Goal: Task Accomplishment & Management: Use online tool/utility

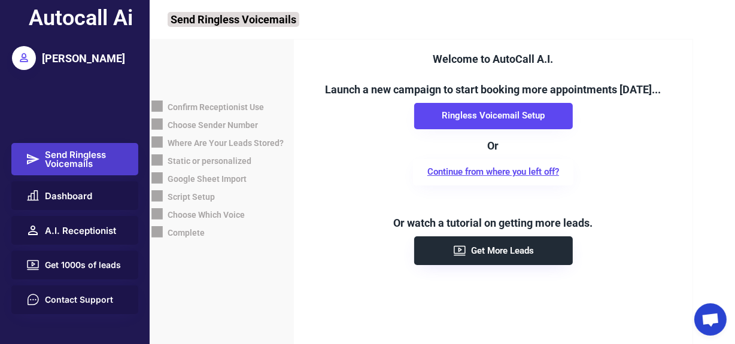
scroll to position [7, 0]
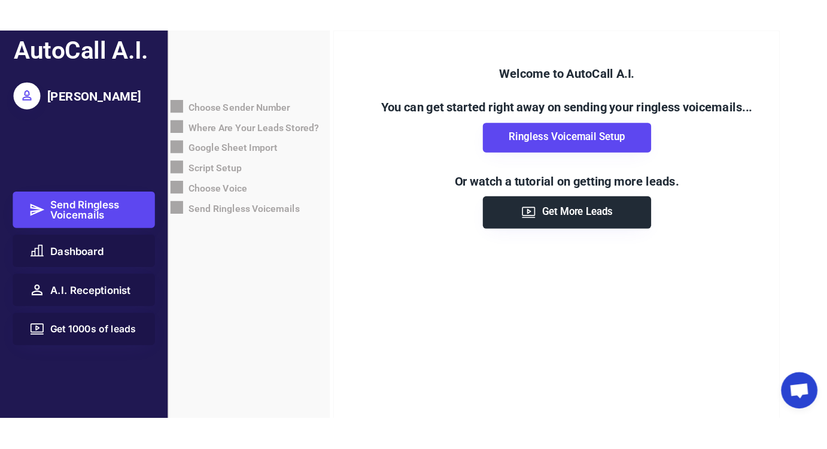
scroll to position [7, 0]
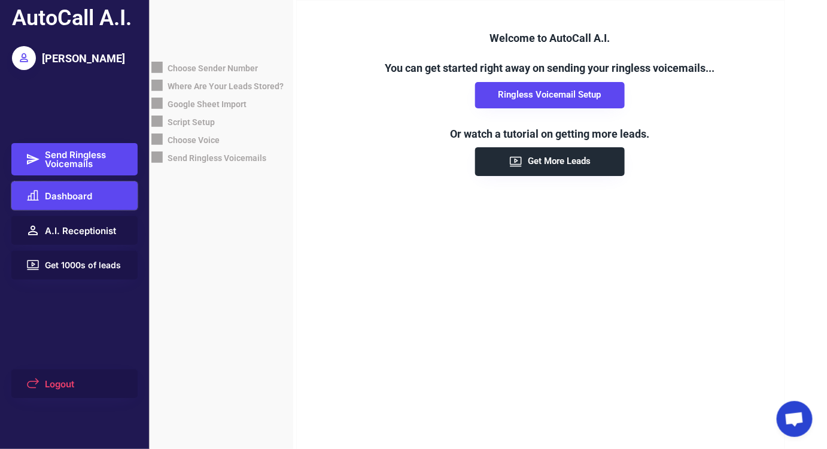
click at [77, 192] on span "Dashboard" at bounding box center [68, 195] width 47 height 9
click at [74, 194] on span "Dashboard" at bounding box center [68, 195] width 47 height 9
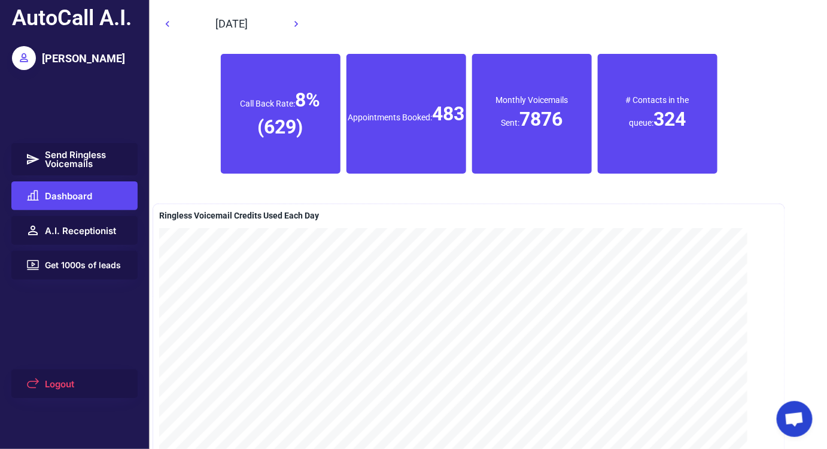
scroll to position [7, 0]
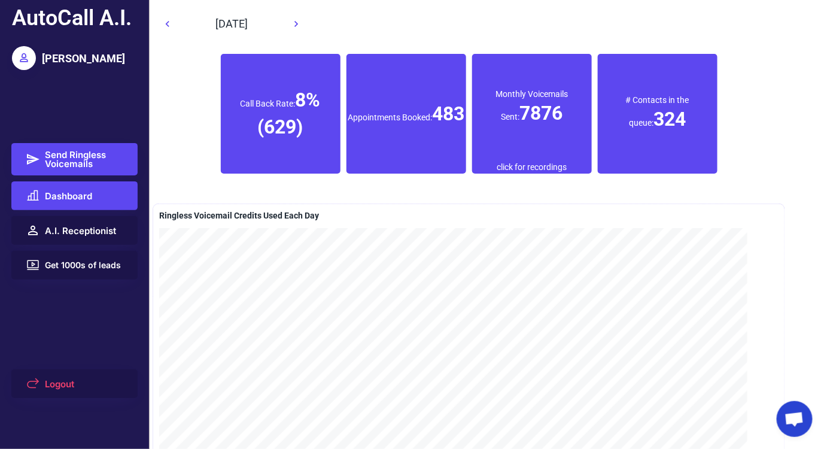
click at [83, 160] on span "Send Ringless Voicemails" at bounding box center [84, 159] width 79 height 18
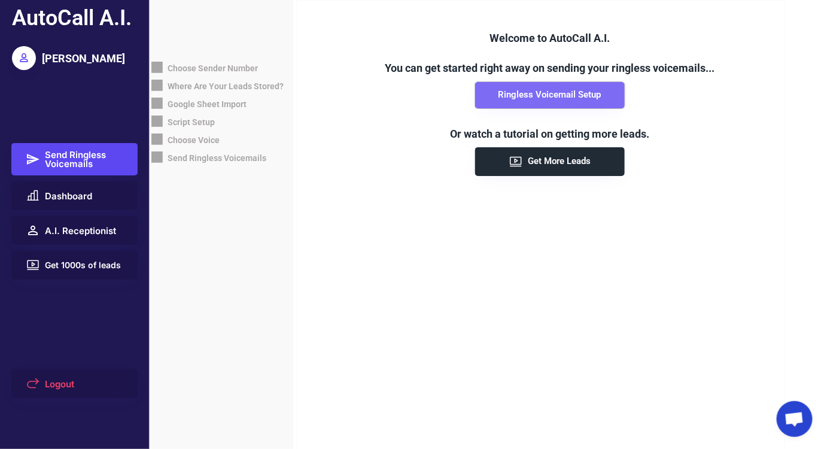
click at [543, 92] on button "Ringless Voicemail Setup" at bounding box center [550, 95] width 150 height 26
select select "**********"
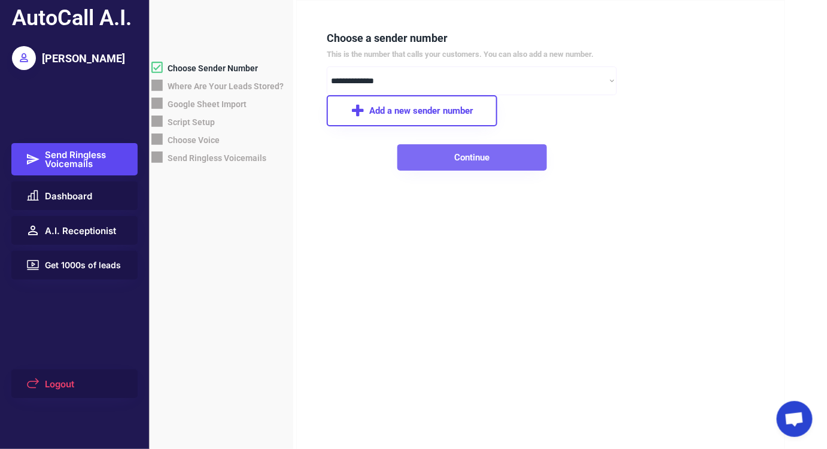
click at [437, 157] on button "Continue" at bounding box center [472, 157] width 150 height 26
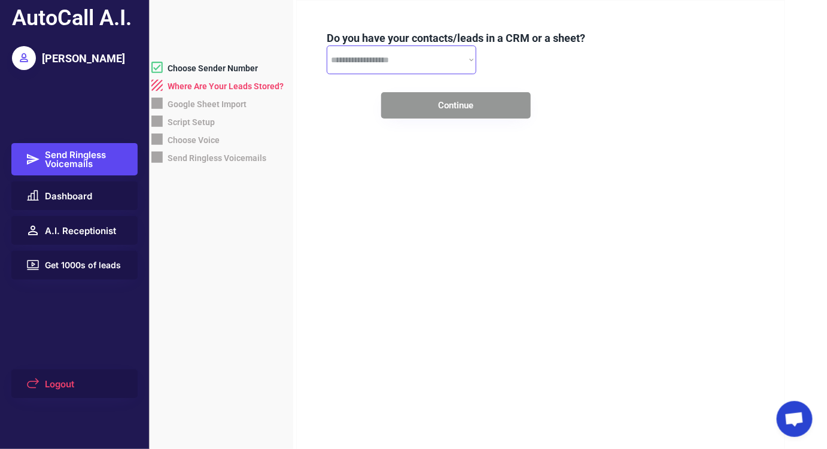
click at [393, 59] on select "**********" at bounding box center [402, 59] width 150 height 29
select select "**********"
click at [327, 45] on select "**********" at bounding box center [402, 59] width 150 height 29
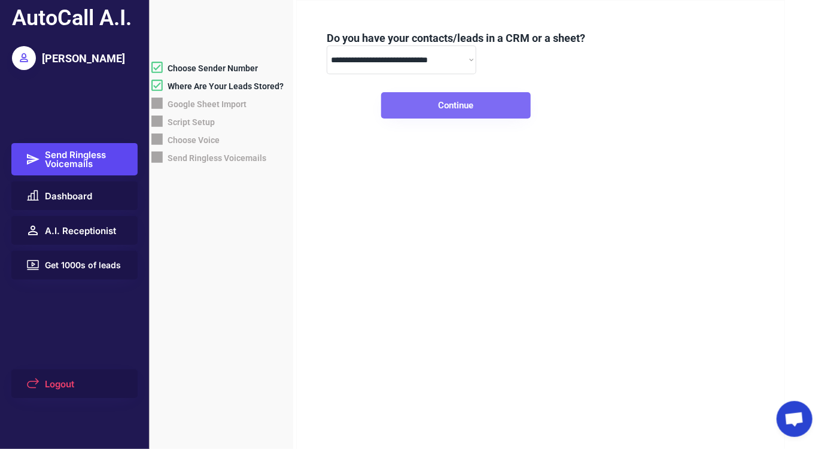
click at [409, 105] on button "Continue" at bounding box center [456, 105] width 150 height 26
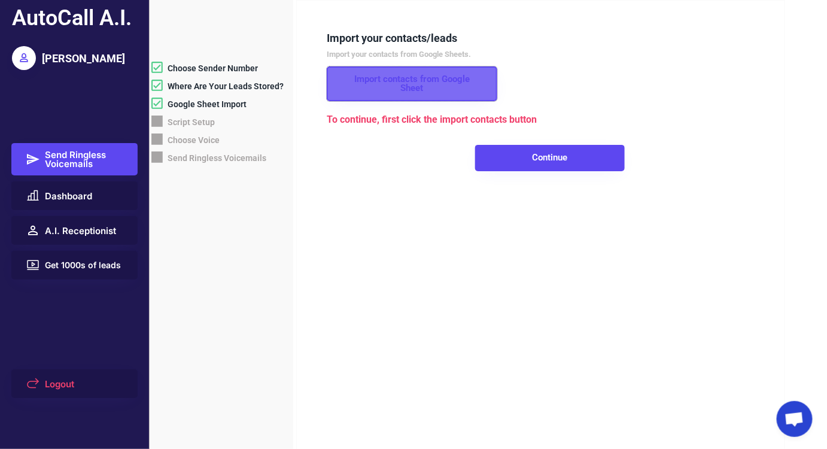
click at [366, 81] on button "Import contacts from Google Sheet" at bounding box center [412, 83] width 171 height 35
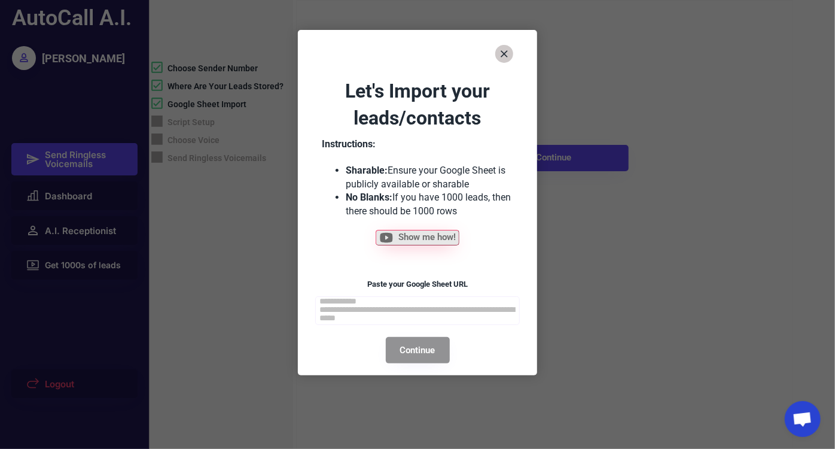
click at [397, 306] on textarea at bounding box center [417, 310] width 205 height 29
click at [418, 346] on button "Continue" at bounding box center [418, 350] width 64 height 26
click at [501, 52] on icon at bounding box center [504, 54] width 12 height 12
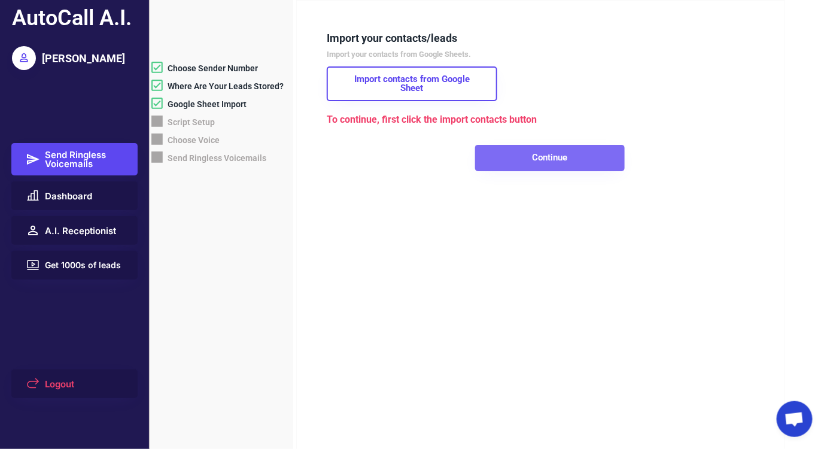
click at [527, 159] on button "Continue" at bounding box center [550, 158] width 150 height 26
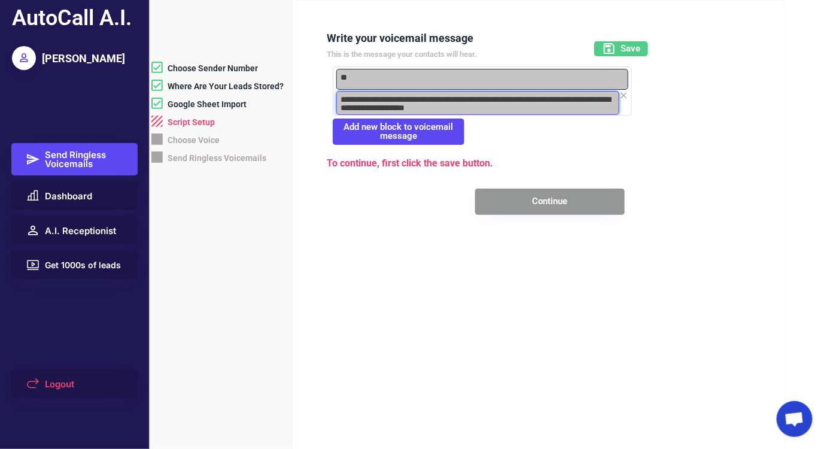
drag, startPoint x: 357, startPoint y: 96, endPoint x: 436, endPoint y: 108, distance: 79.8
click at [436, 108] on textarea "**********" at bounding box center [477, 103] width 283 height 24
click at [436, 107] on textarea "**********" at bounding box center [477, 103] width 283 height 24
click at [451, 98] on textarea "**********" at bounding box center [477, 103] width 283 height 24
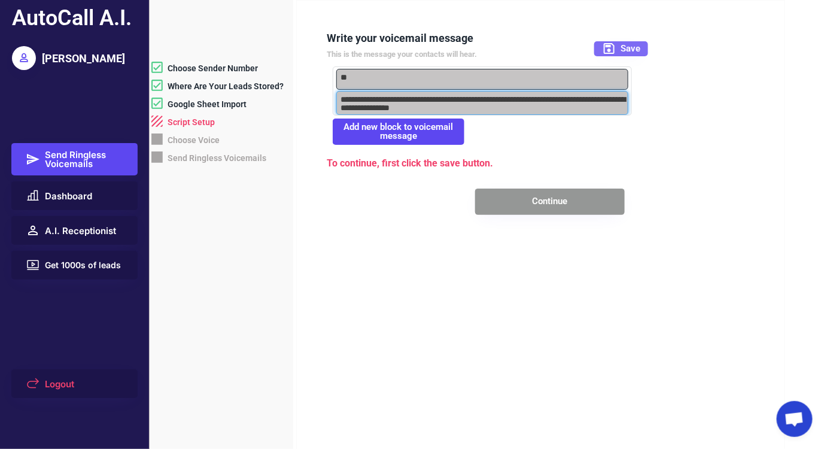
type textarea "**********"
click at [611, 48] on icon at bounding box center [609, 48] width 14 height 14
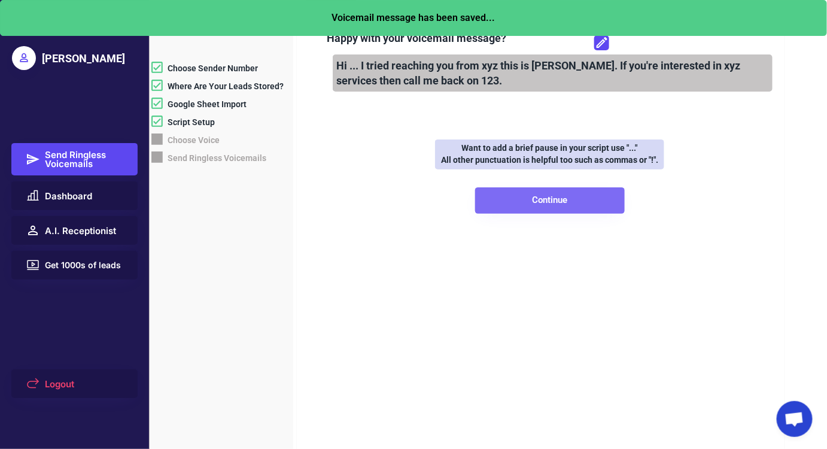
click at [529, 203] on button "Continue" at bounding box center [550, 200] width 150 height 26
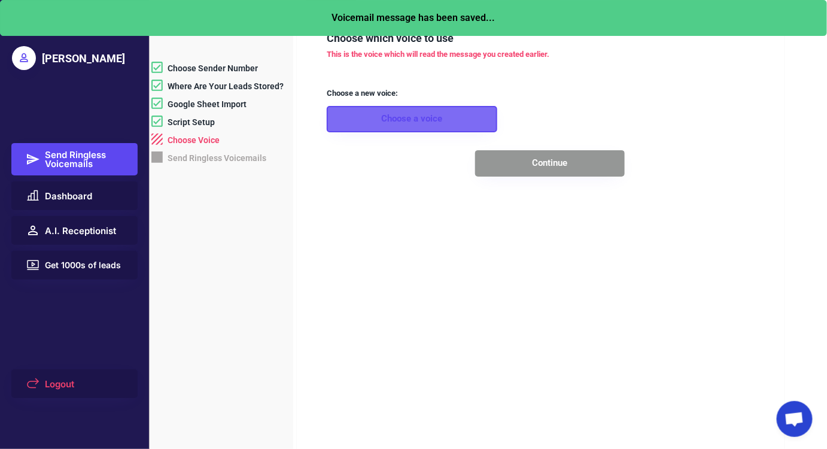
click at [396, 120] on button "Choose a voice" at bounding box center [412, 119] width 171 height 26
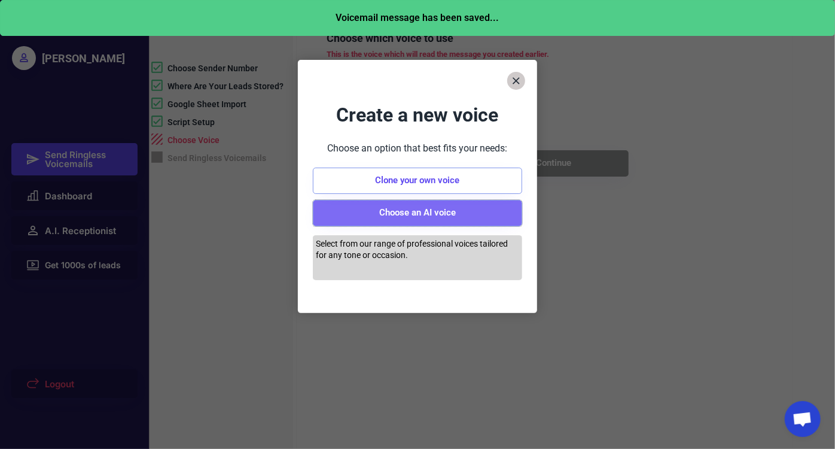
click at [428, 213] on button "Choose an AI voice" at bounding box center [417, 213] width 209 height 26
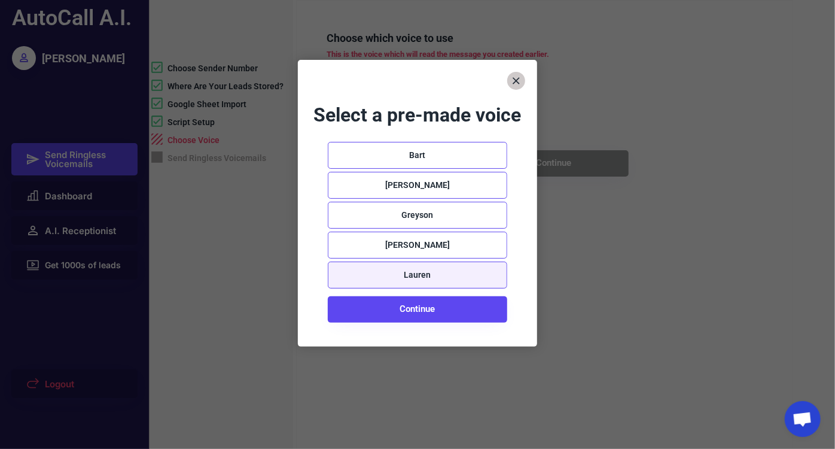
click at [349, 273] on div "Lauren" at bounding box center [418, 275] width 180 height 27
click at [353, 274] on icon at bounding box center [355, 275] width 24 height 24
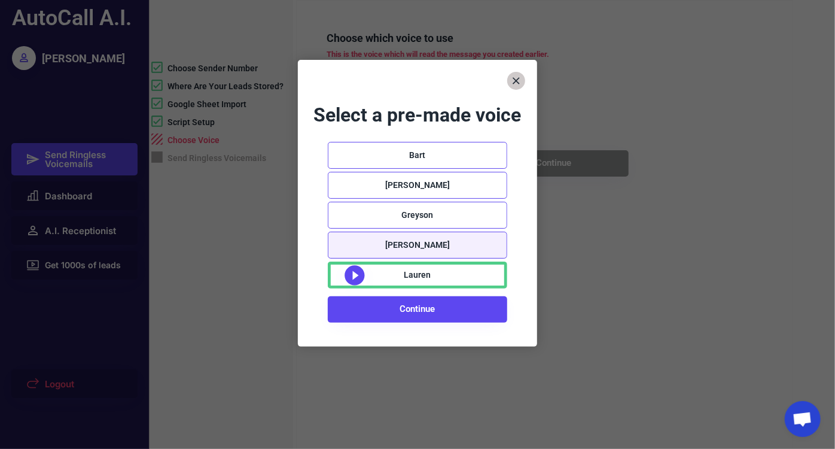
click at [355, 242] on div "Abigail" at bounding box center [418, 245] width 180 height 27
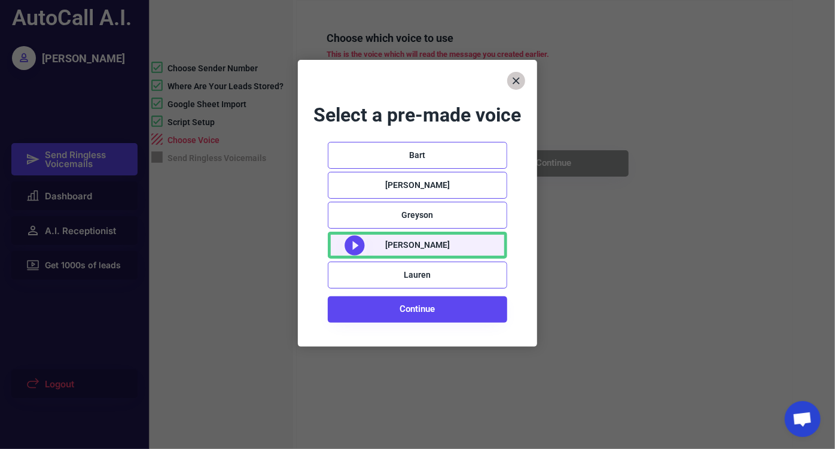
click at [354, 244] on icon at bounding box center [355, 245] width 24 height 24
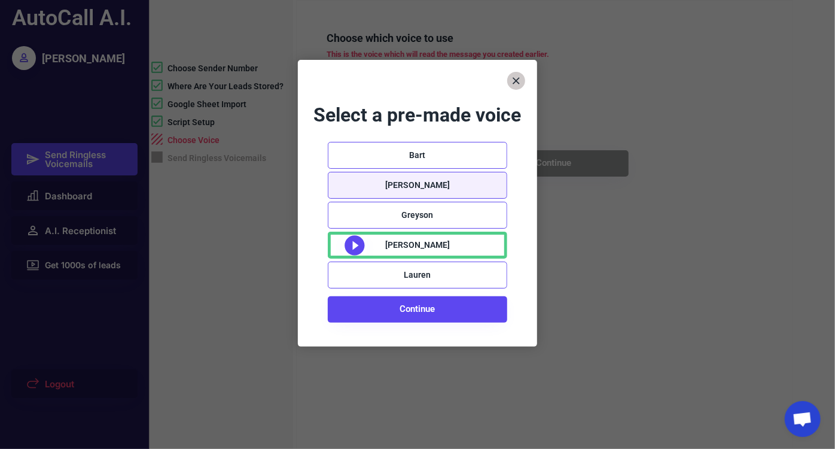
click at [358, 178] on div "Mason" at bounding box center [418, 185] width 180 height 27
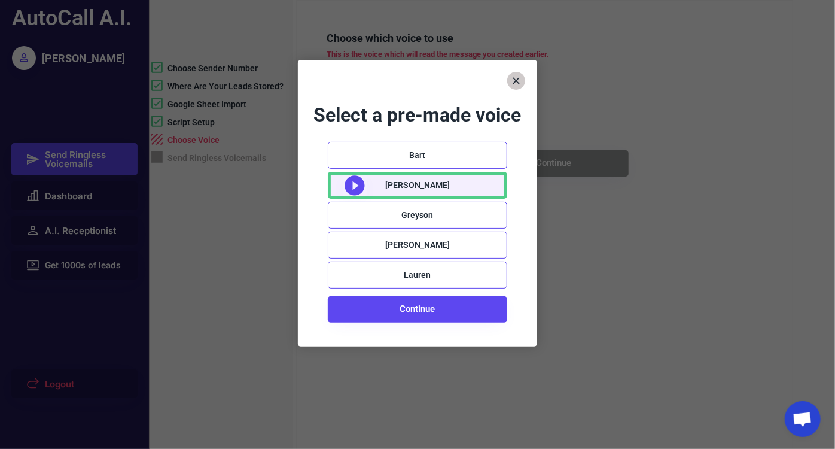
click at [357, 184] on use at bounding box center [355, 185] width 20 height 20
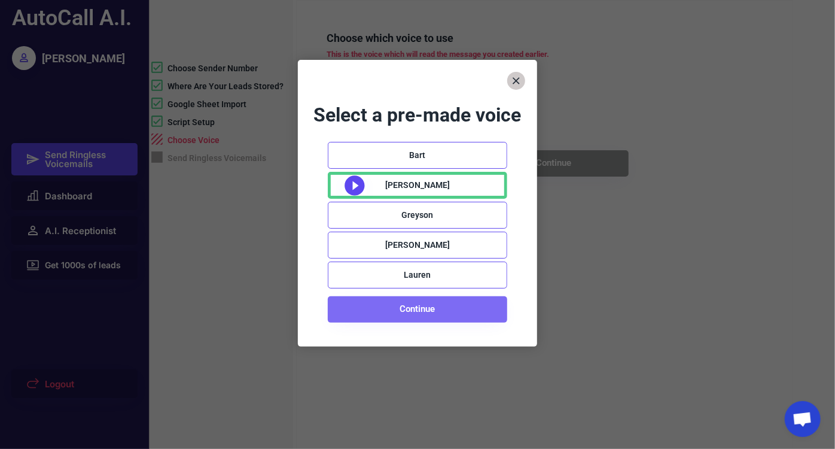
click at [400, 310] on button "Continue" at bounding box center [418, 309] width 180 height 26
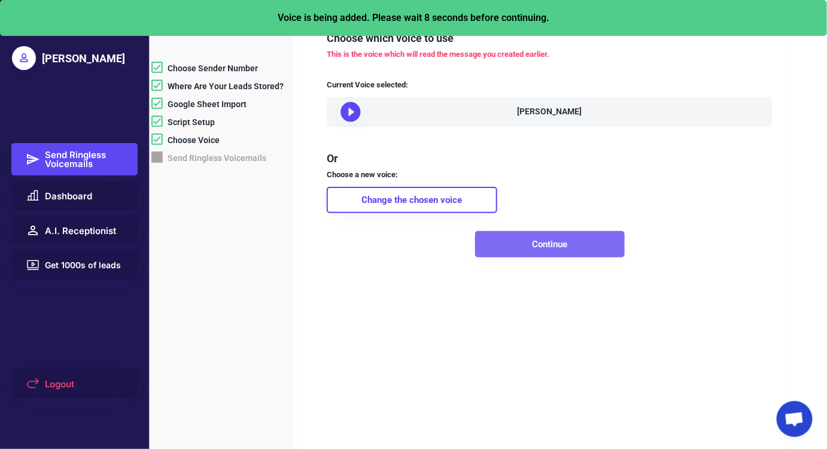
click at [512, 257] on button "Continue" at bounding box center [550, 244] width 150 height 26
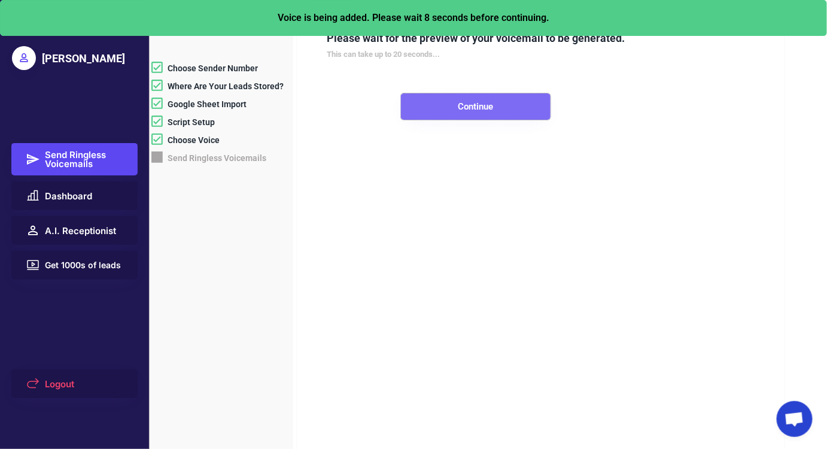
click at [470, 112] on button "Continue" at bounding box center [476, 106] width 150 height 26
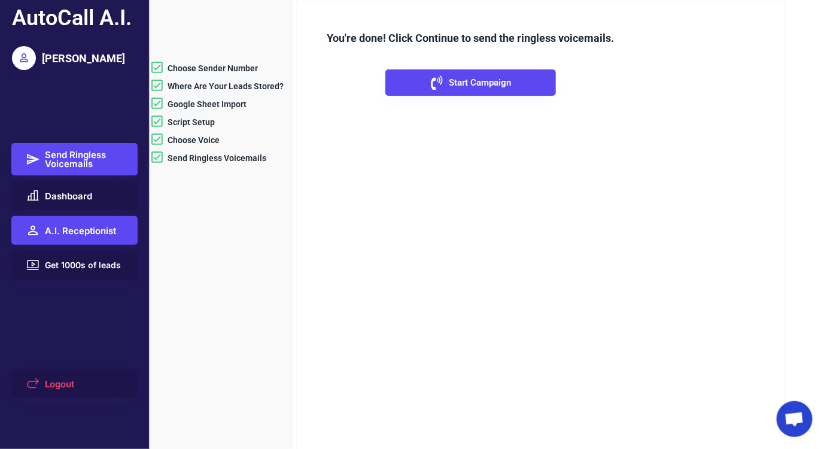
click at [85, 230] on span "A.I. Receptionist" at bounding box center [80, 230] width 71 height 9
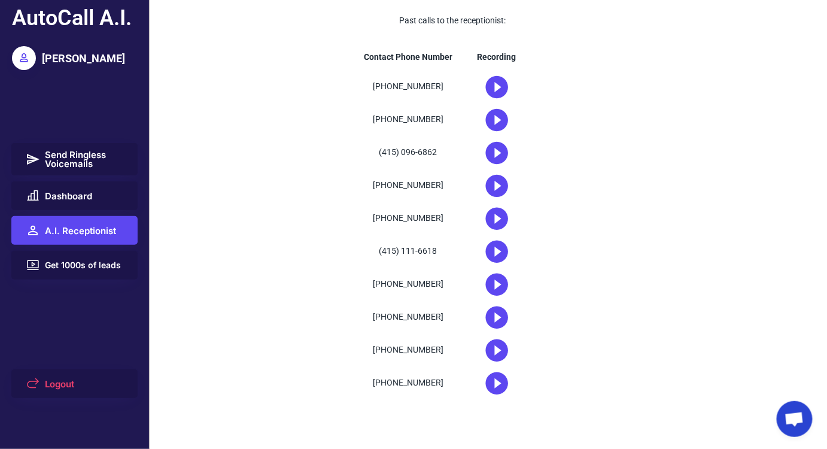
click at [493, 86] on use at bounding box center [496, 86] width 23 height 23
click at [499, 87] on icon at bounding box center [497, 87] width 27 height 27
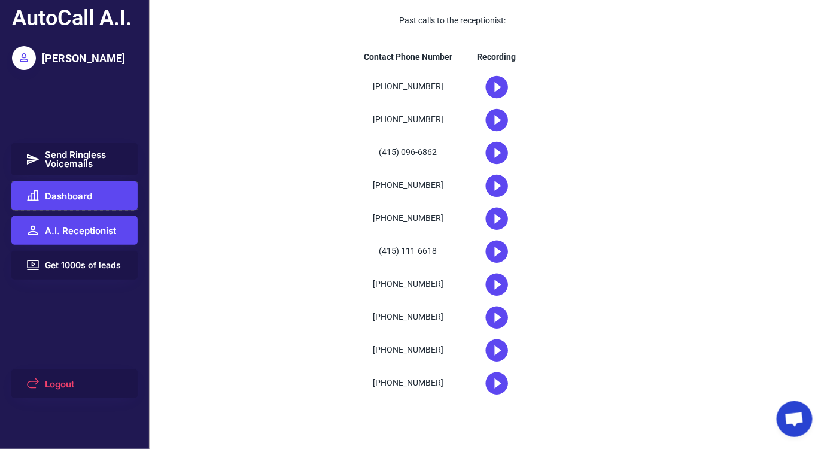
click at [41, 190] on button "Dashboard" at bounding box center [74, 195] width 127 height 29
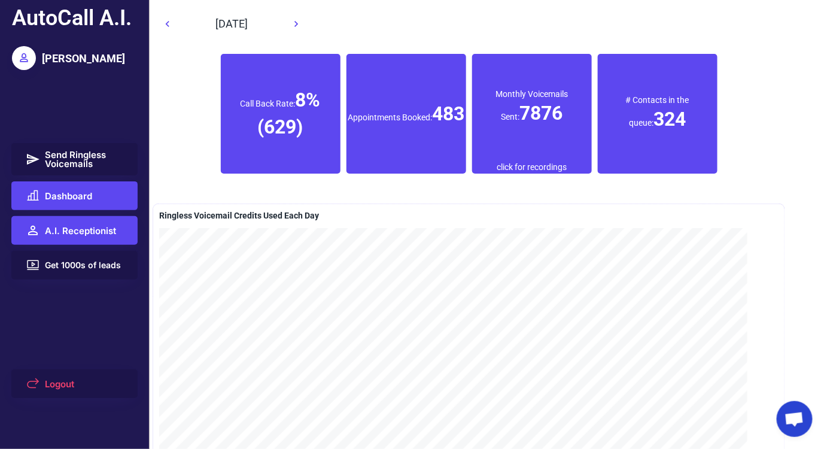
click at [99, 241] on button "A.I. Receptionist" at bounding box center [74, 230] width 127 height 29
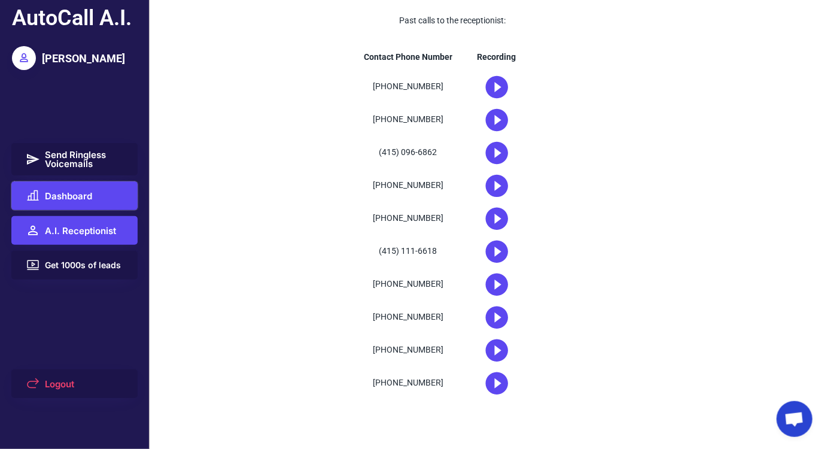
click at [89, 197] on span "Dashboard" at bounding box center [68, 195] width 47 height 9
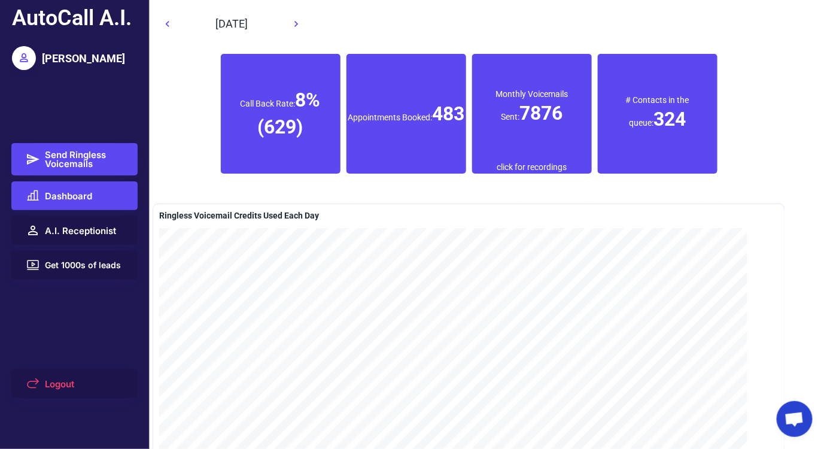
click at [77, 168] on span "Send Ringless Voicemails" at bounding box center [84, 159] width 79 height 18
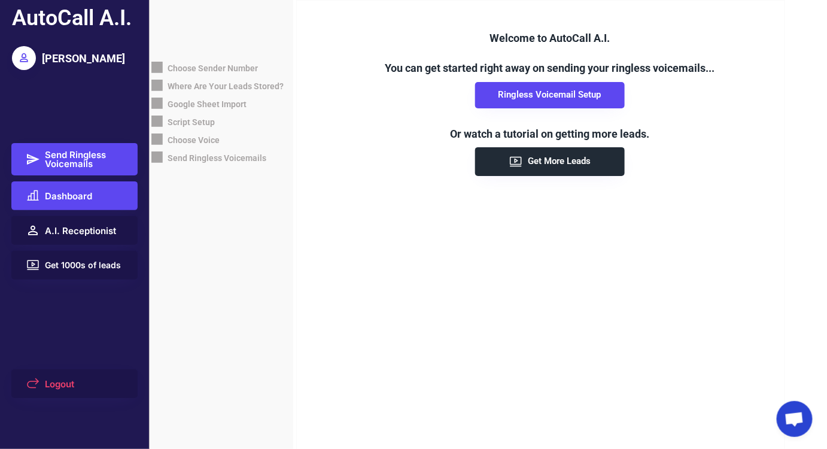
click at [75, 197] on span "Dashboard" at bounding box center [68, 195] width 47 height 9
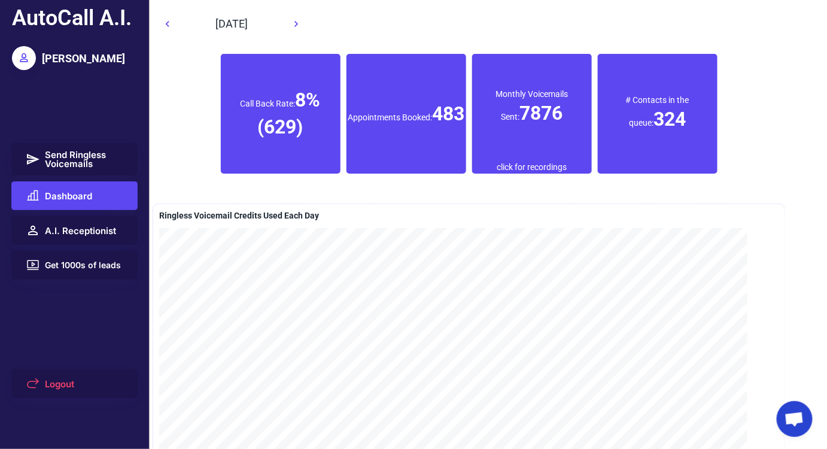
click at [537, 165] on div "click for recordings" at bounding box center [532, 168] width 70 height 12
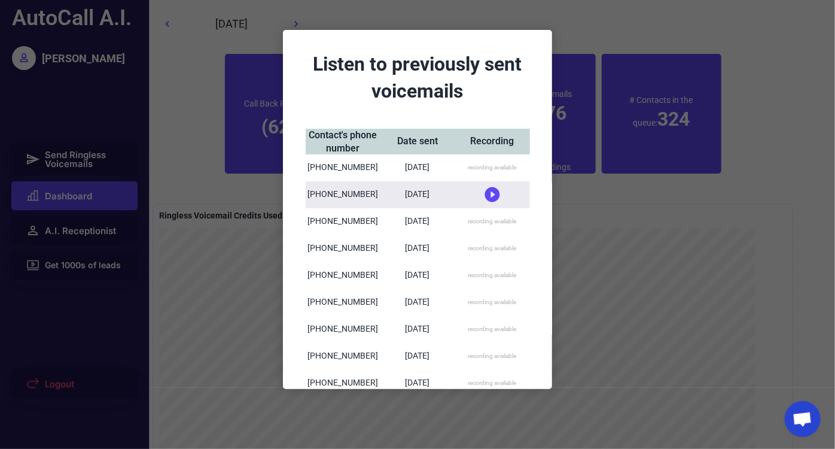
click at [568, 141] on div at bounding box center [417, 224] width 835 height 449
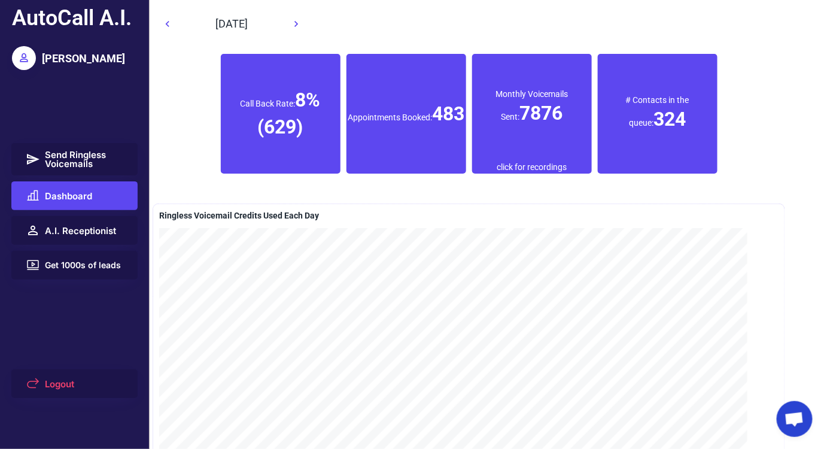
click at [549, 163] on div "click for recordings" at bounding box center [532, 168] width 70 height 12
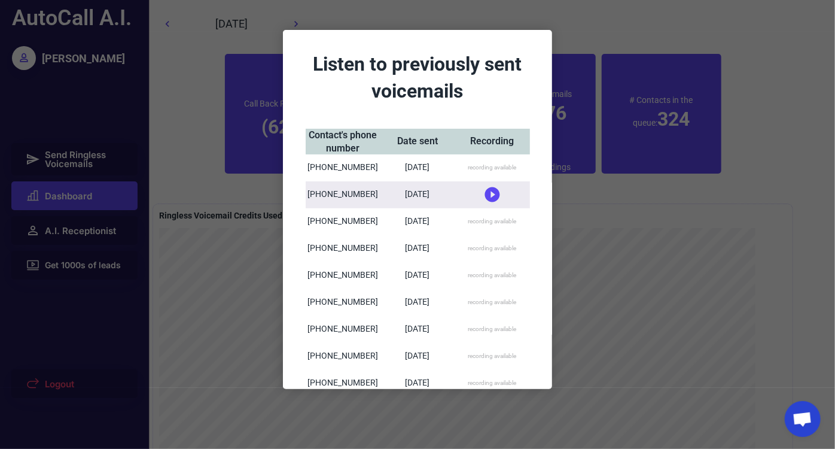
click at [579, 145] on div at bounding box center [417, 224] width 835 height 449
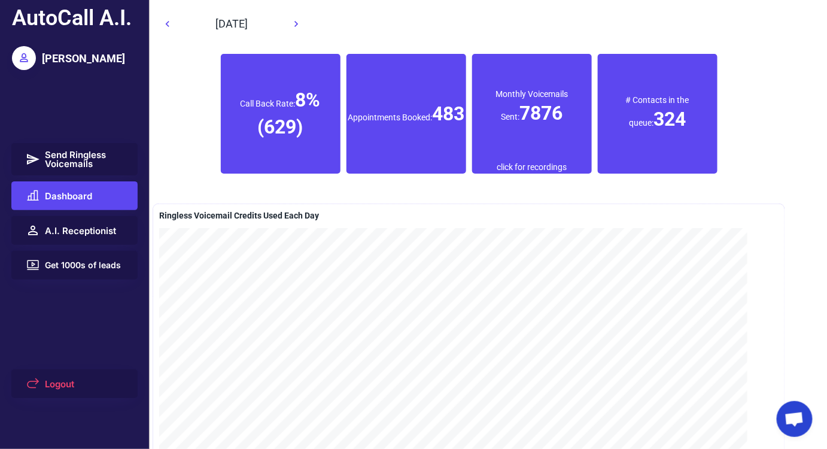
click at [159, 217] on div "Ringless Voicemail Credits Used Each Day" at bounding box center [239, 216] width 160 height 12
